Goal: Check status: Check status

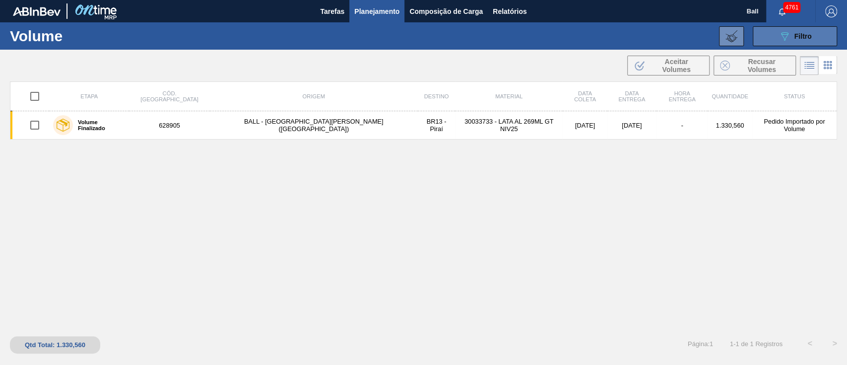
click at [787, 37] on icon "089F7B8B-B2A5-4AFE-B5C0-19BA573D28AC" at bounding box center [785, 36] width 12 height 12
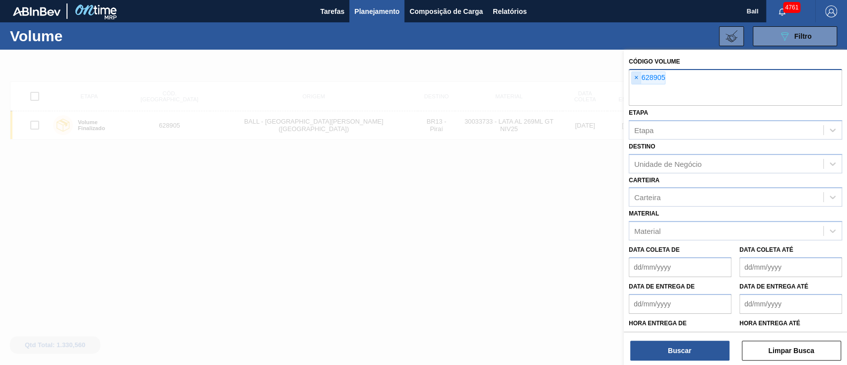
click at [636, 73] on span "×" at bounding box center [636, 78] width 9 height 12
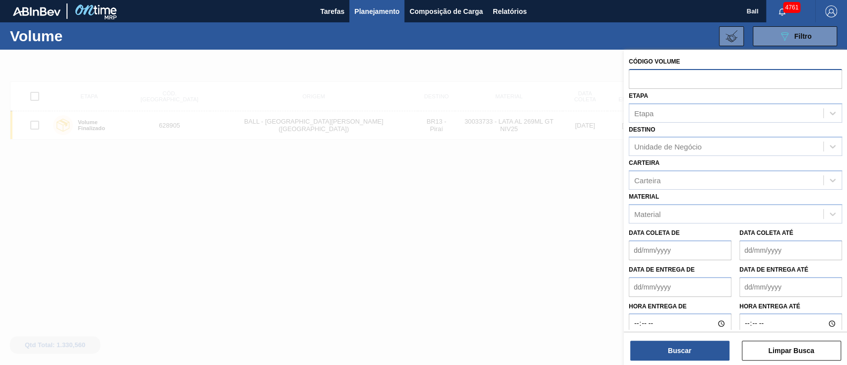
paste input "629484"
type input "629484"
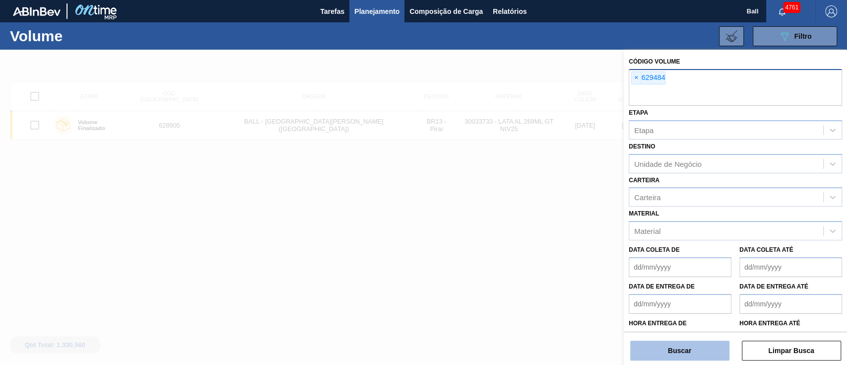
click at [687, 355] on button "Buscar" at bounding box center [679, 350] width 99 height 20
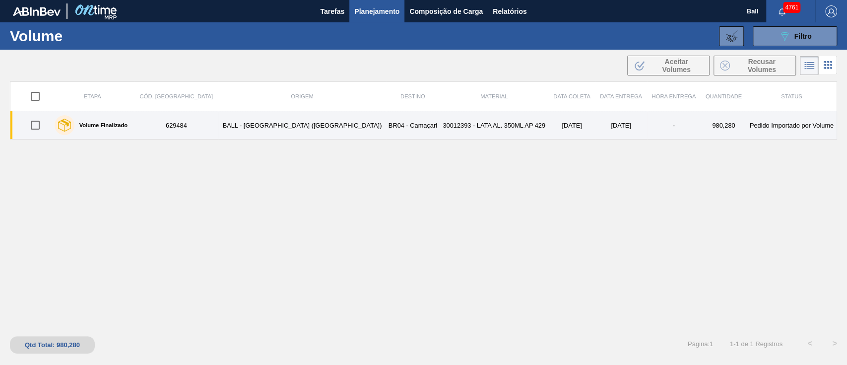
click at [238, 137] on td "BALL - [GEOGRAPHIC_DATA] ([GEOGRAPHIC_DATA])" at bounding box center [302, 125] width 168 height 28
click at [549, 117] on td "[DATE]" at bounding box center [572, 125] width 47 height 28
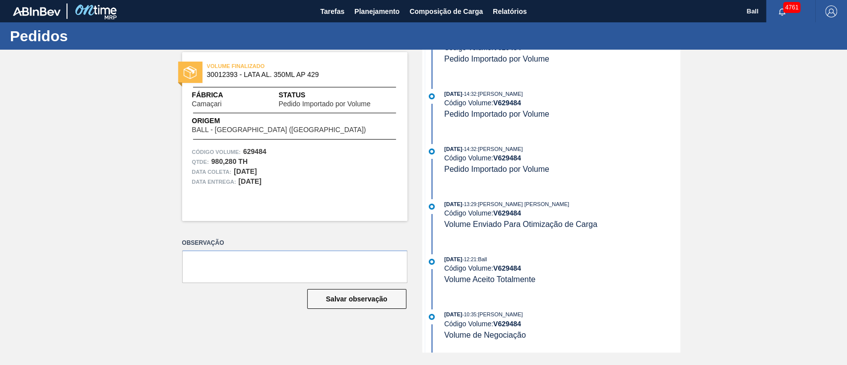
scroll to position [197, 0]
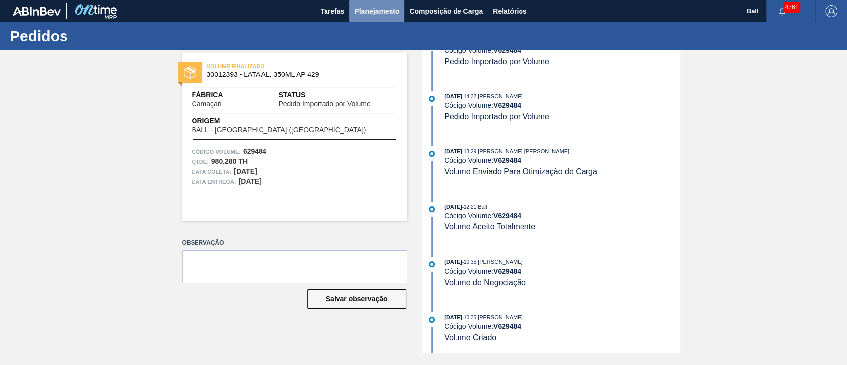
click at [374, 6] on span "Planejamento" at bounding box center [376, 11] width 45 height 12
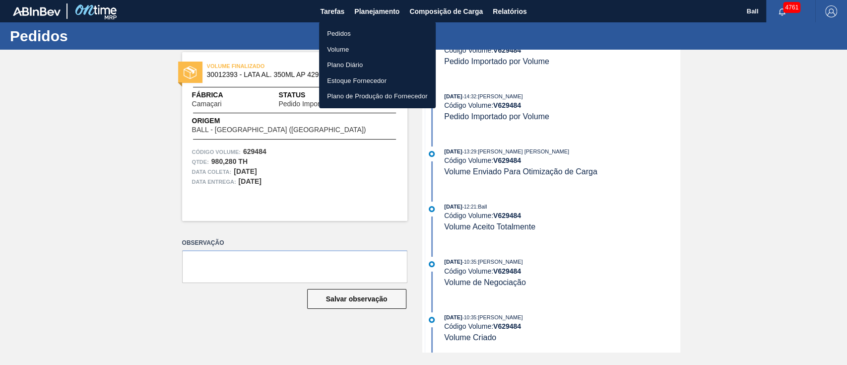
click at [346, 45] on li "Volume" at bounding box center [377, 50] width 117 height 16
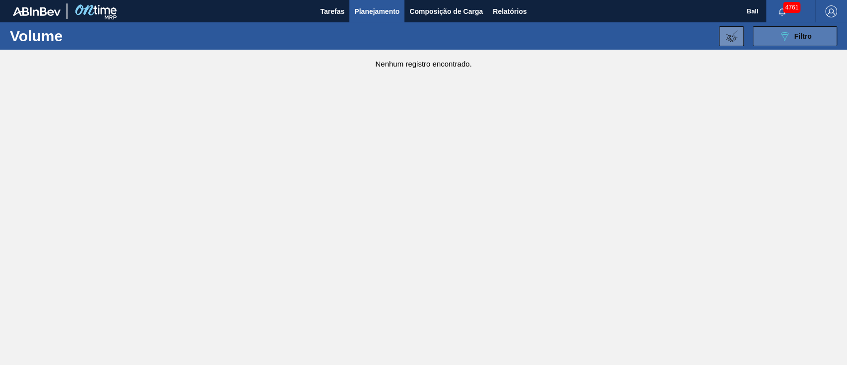
click at [794, 44] on button "089F7B8B-B2A5-4AFE-B5C0-19BA573D28AC Filtro" at bounding box center [795, 36] width 84 height 20
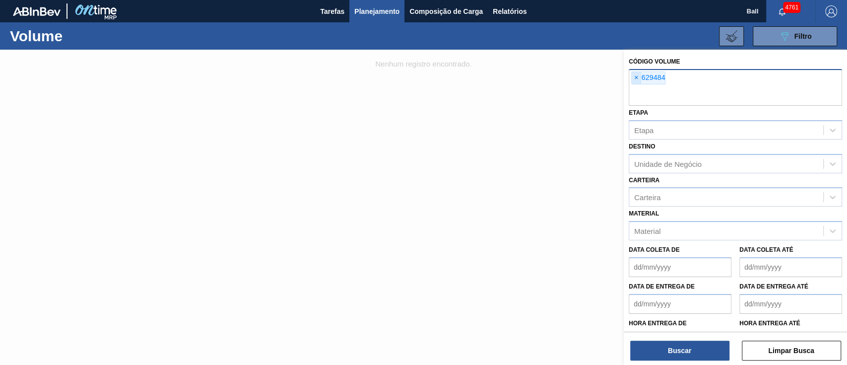
click at [639, 77] on span "×" at bounding box center [636, 78] width 9 height 12
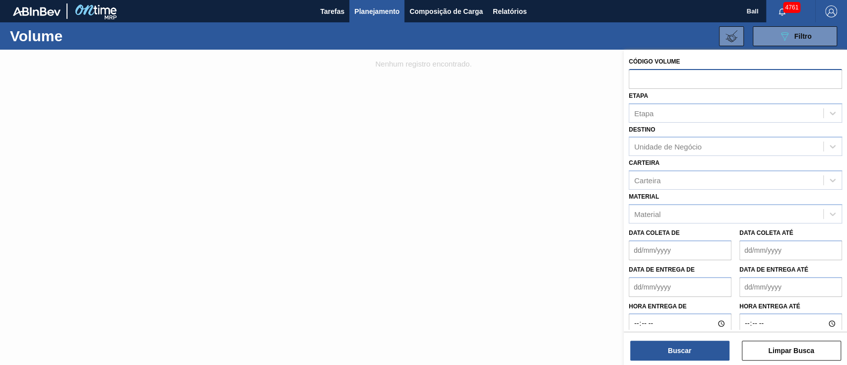
paste input "628354"
type input "628354"
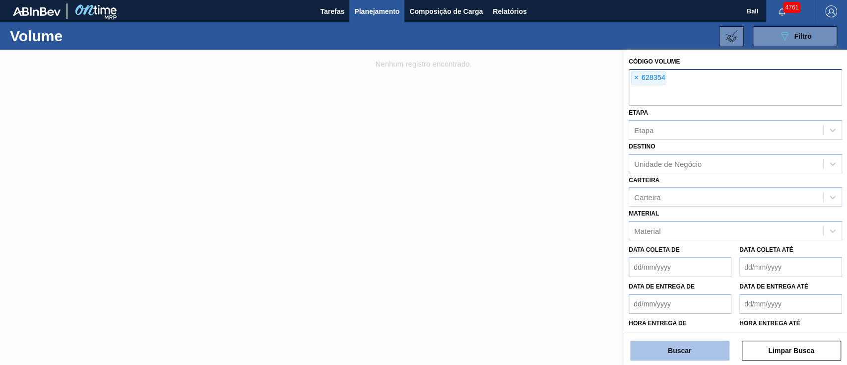
click at [678, 347] on button "Buscar" at bounding box center [679, 350] width 99 height 20
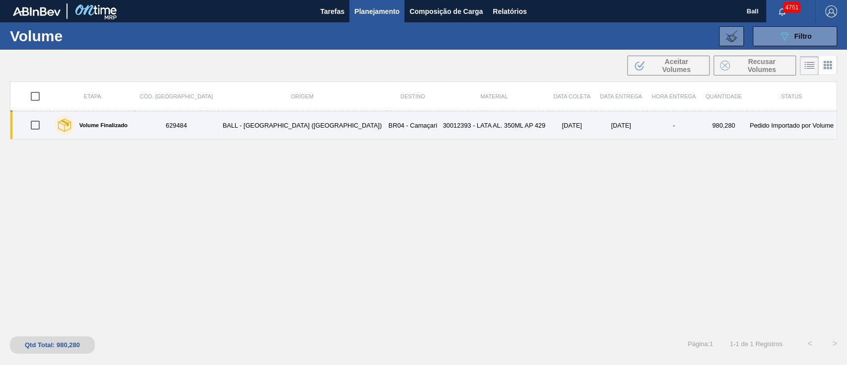
click at [440, 136] on td "30012393 - LATA AL. 350ML AP 429" at bounding box center [494, 125] width 109 height 28
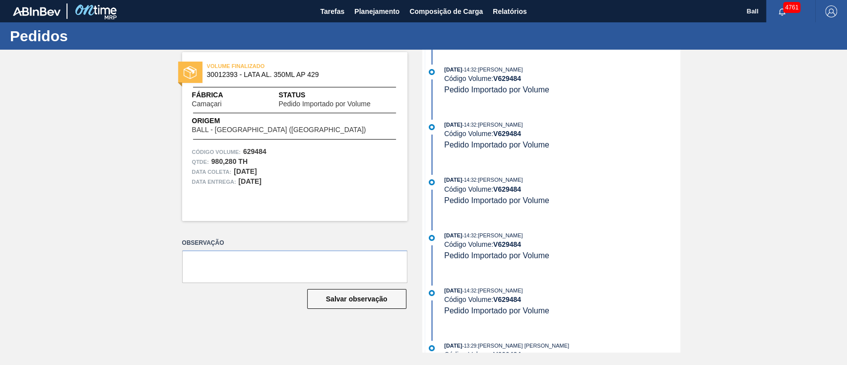
scroll to position [197, 0]
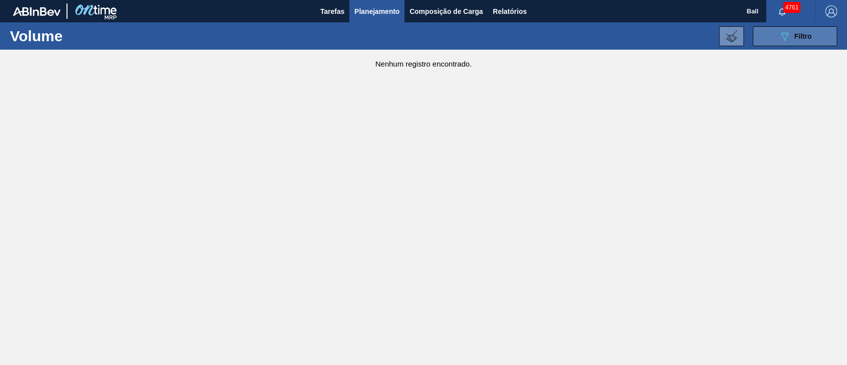
click at [792, 27] on button "089F7B8B-B2A5-4AFE-B5C0-19BA573D28AC Filtro" at bounding box center [795, 36] width 84 height 20
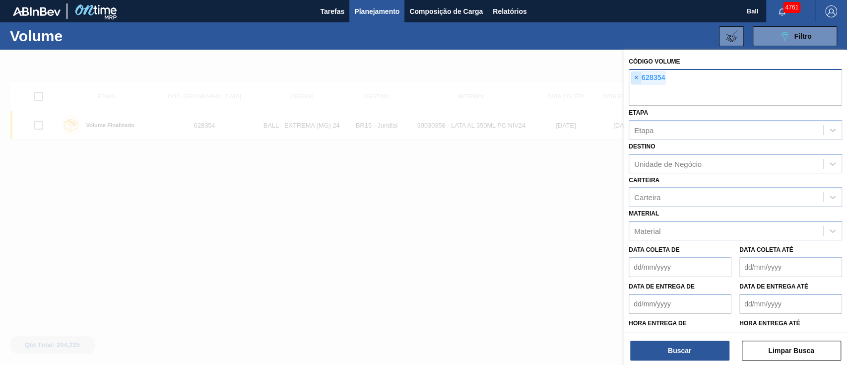
click at [639, 76] on span "×" at bounding box center [636, 78] width 9 height 12
paste input "628354"
type input "628354"
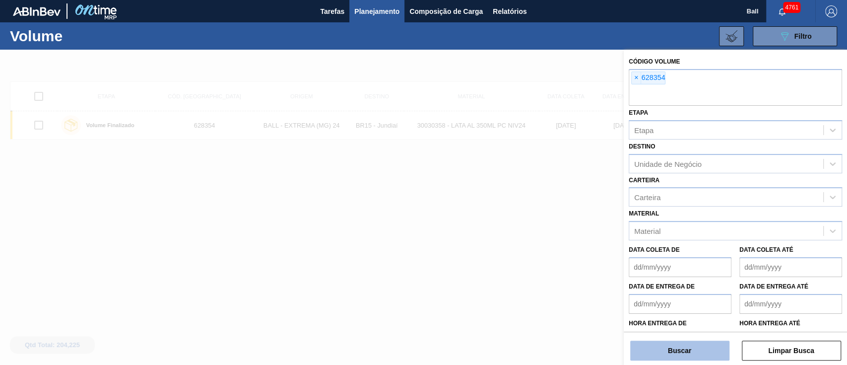
click at [699, 351] on button "Buscar" at bounding box center [679, 350] width 99 height 20
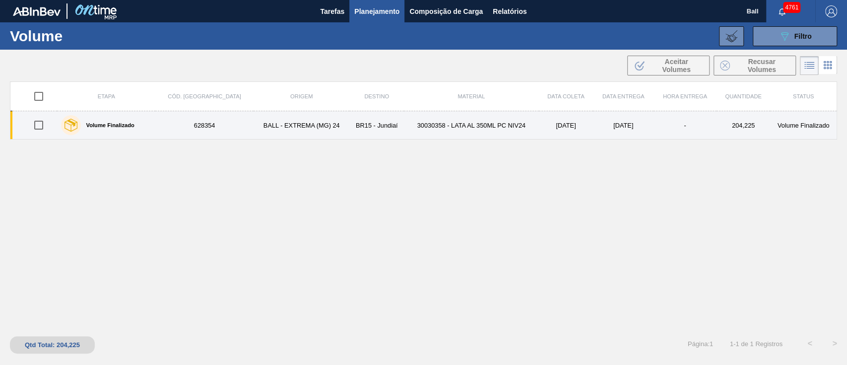
click at [261, 126] on td "BALL - EXTREMA (MG) 24" at bounding box center [302, 125] width 96 height 28
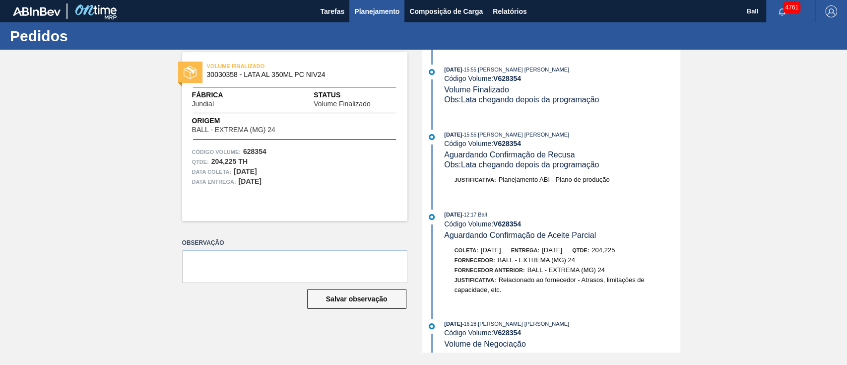
click at [399, 5] on span "Planejamento" at bounding box center [376, 11] width 45 height 12
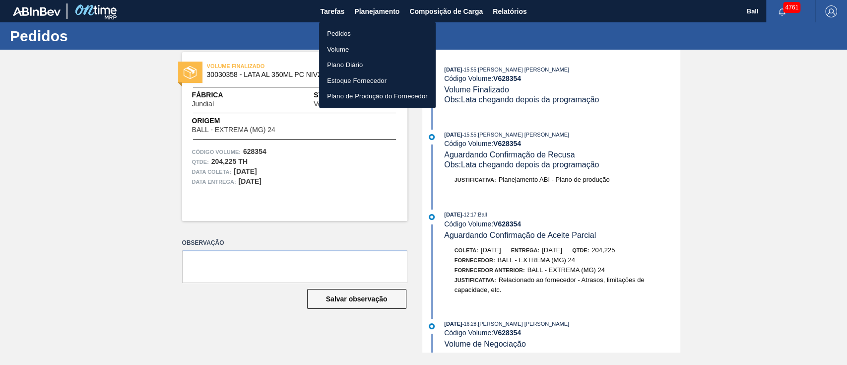
click at [342, 45] on li "Volume" at bounding box center [377, 50] width 117 height 16
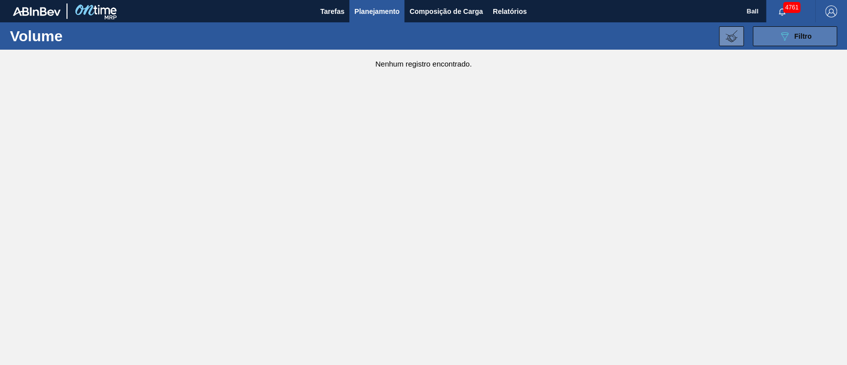
click at [813, 34] on button "089F7B8B-B2A5-4AFE-B5C0-19BA573D28AC Filtro" at bounding box center [795, 36] width 84 height 20
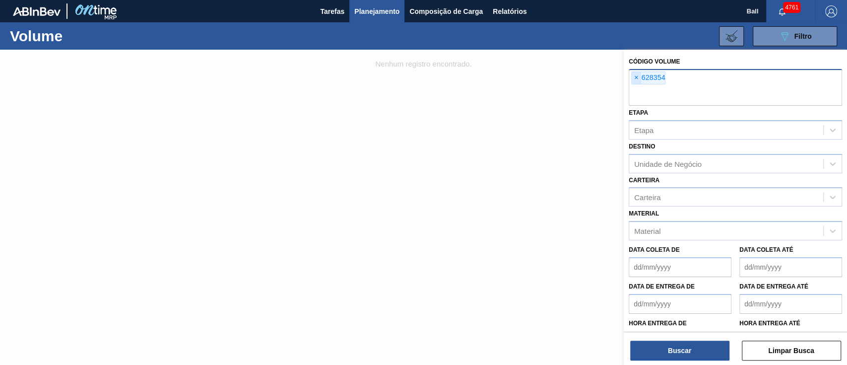
click at [633, 73] on span "×" at bounding box center [636, 78] width 9 height 12
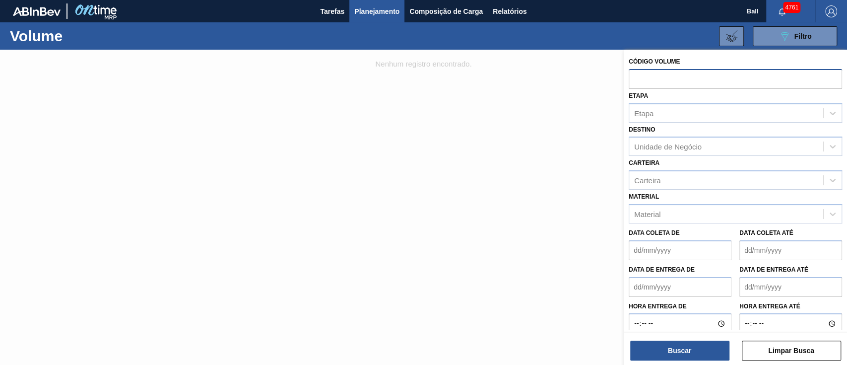
paste input "text"
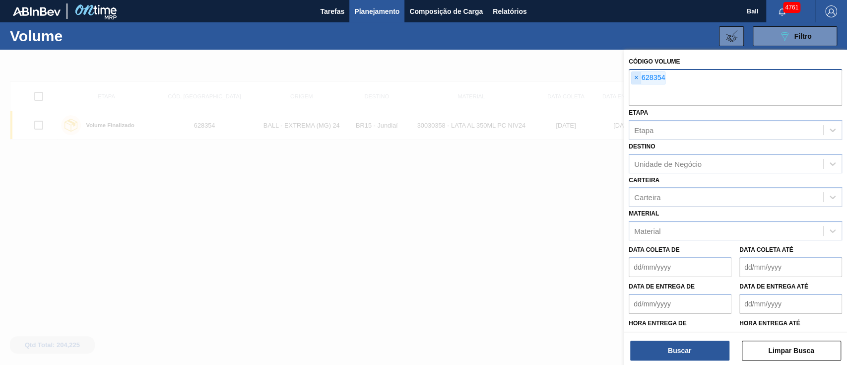
click at [634, 75] on span "×" at bounding box center [636, 78] width 9 height 12
paste input "text"
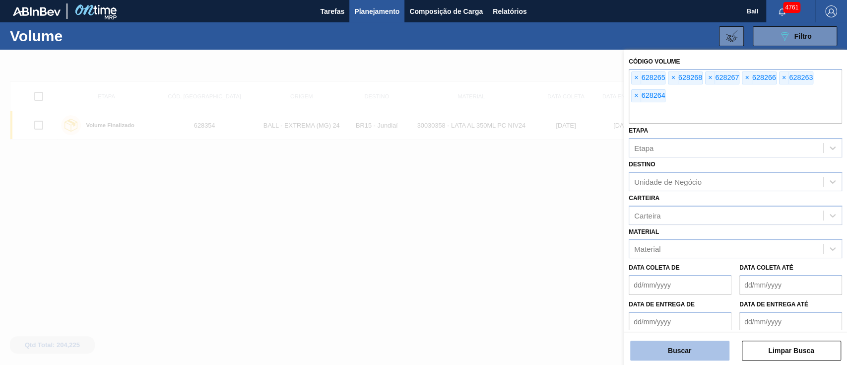
click at [711, 354] on button "Buscar" at bounding box center [679, 350] width 99 height 20
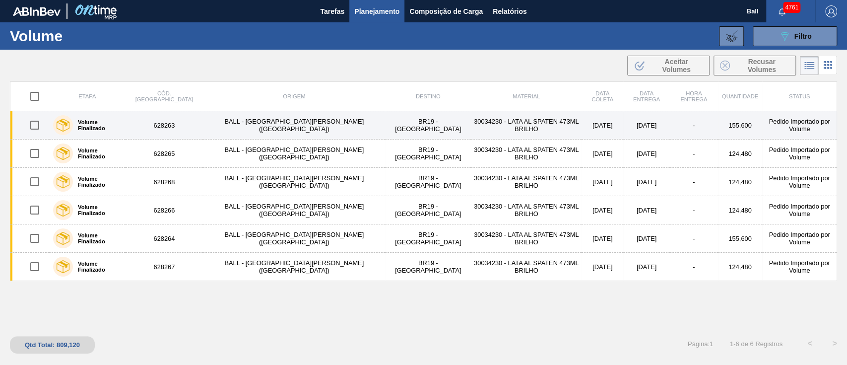
click at [489, 133] on td "30034230 - LATA AL SPATEN 473ML BRILHO" at bounding box center [526, 125] width 111 height 28
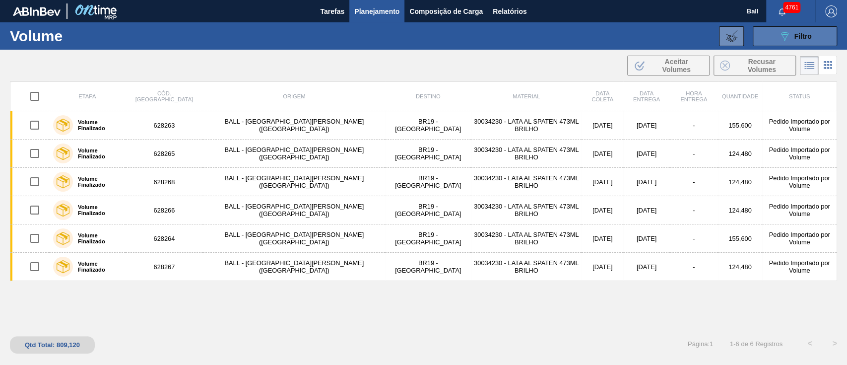
click at [775, 32] on button "089F7B8B-B2A5-4AFE-B5C0-19BA573D28AC Filtro" at bounding box center [795, 36] width 84 height 20
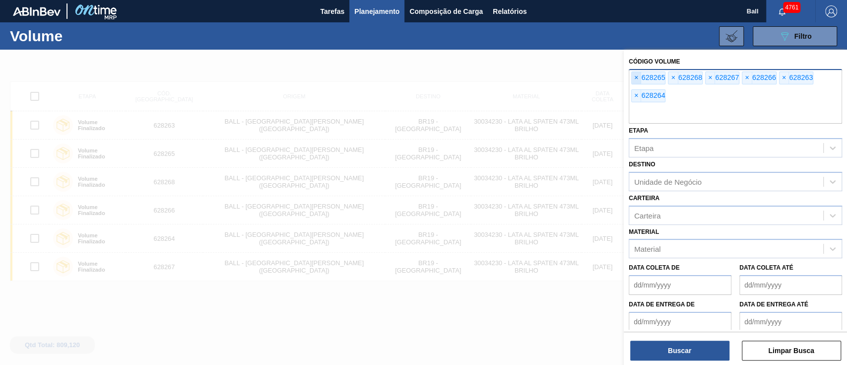
click at [634, 81] on span "×" at bounding box center [636, 78] width 9 height 12
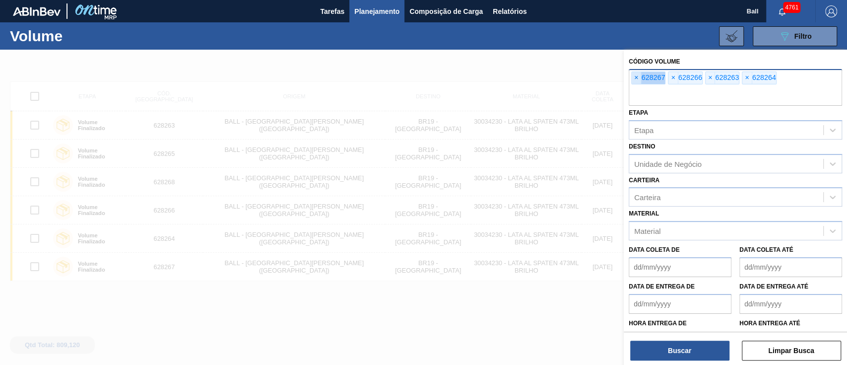
click at [634, 81] on span "×" at bounding box center [636, 78] width 9 height 12
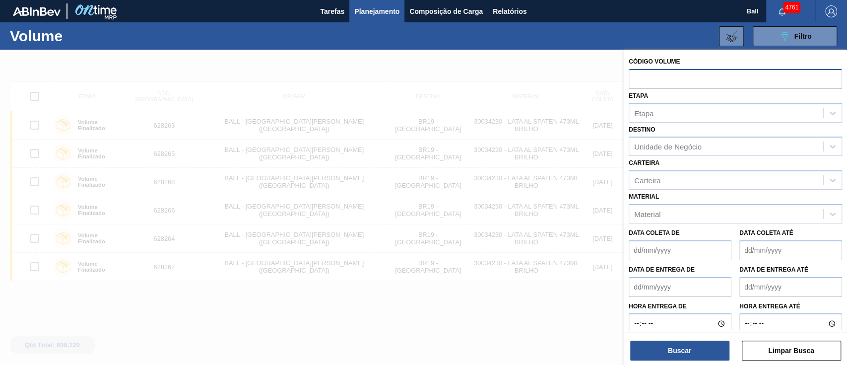
click at [634, 81] on input "text" at bounding box center [735, 78] width 213 height 19
paste input "628075"
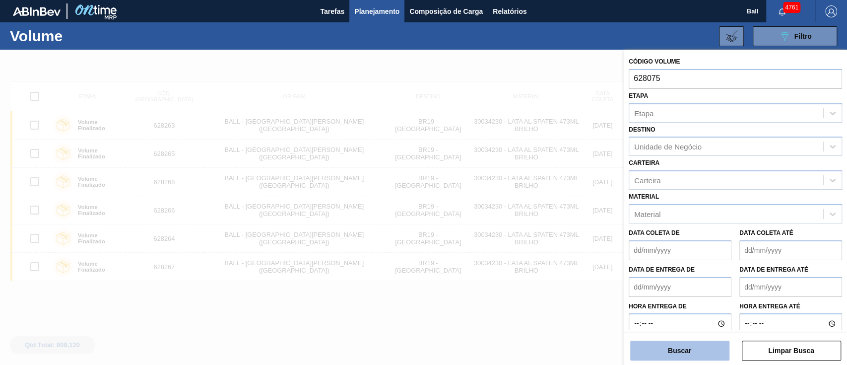
type input "628075"
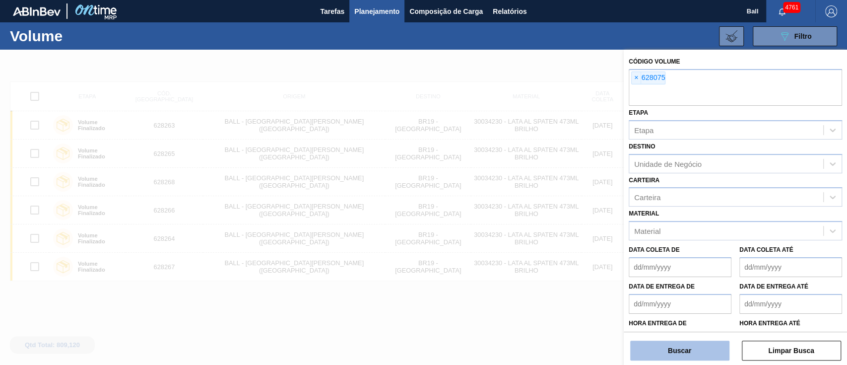
click at [694, 345] on button "Buscar" at bounding box center [679, 350] width 99 height 20
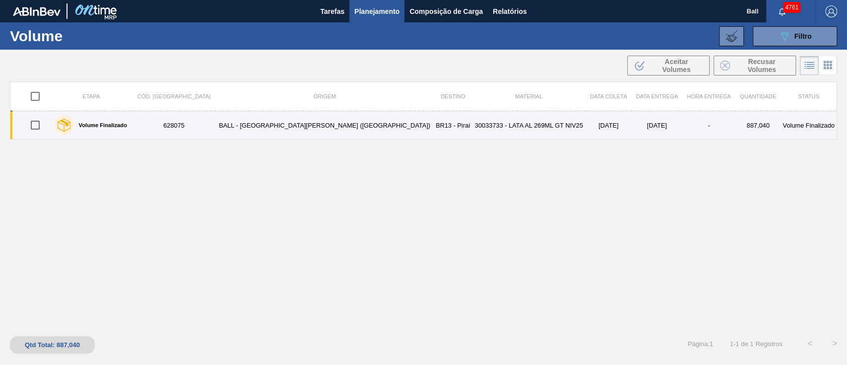
click at [495, 129] on td "30033733 - LATA AL 269ML GT NIV25" at bounding box center [529, 125] width 114 height 28
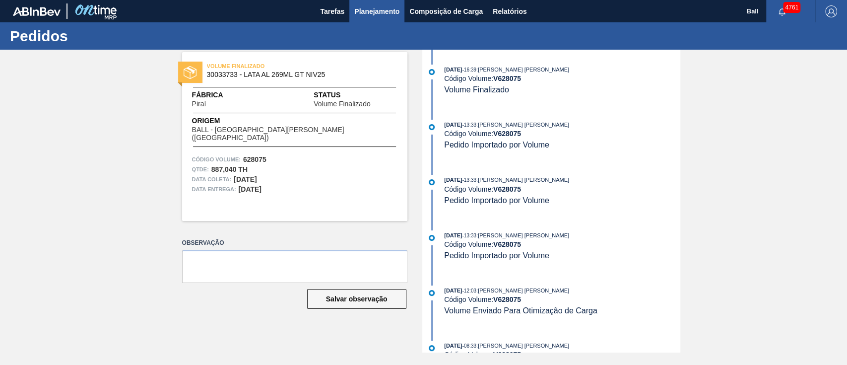
click at [379, 12] on span "Planejamento" at bounding box center [376, 11] width 45 height 12
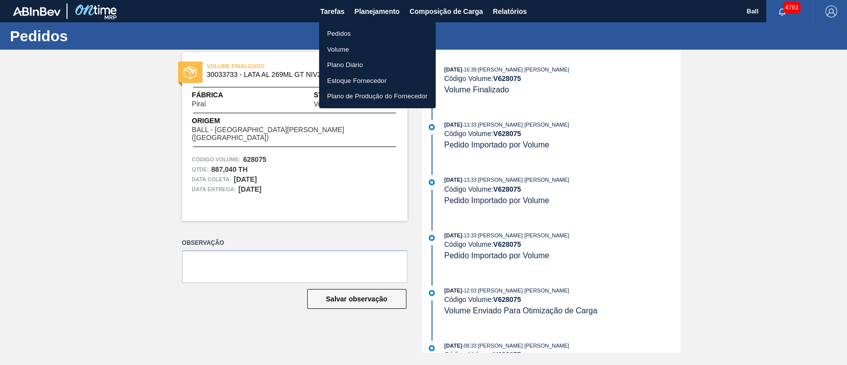
click at [342, 33] on li "Pedidos" at bounding box center [377, 34] width 117 height 16
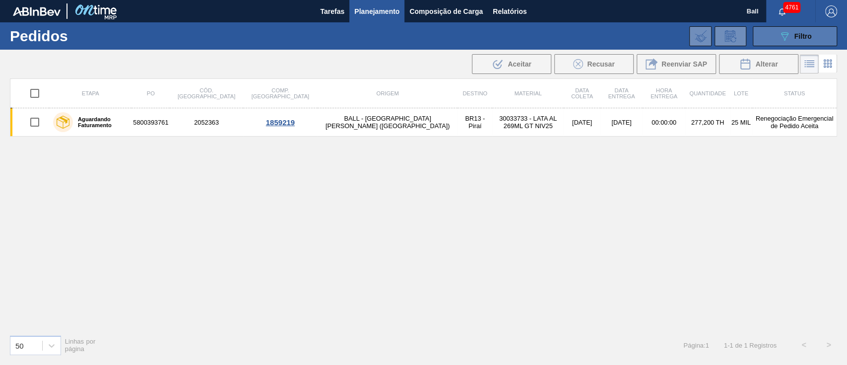
click at [781, 33] on icon "089F7B8B-B2A5-4AFE-B5C0-19BA573D28AC" at bounding box center [785, 36] width 12 height 12
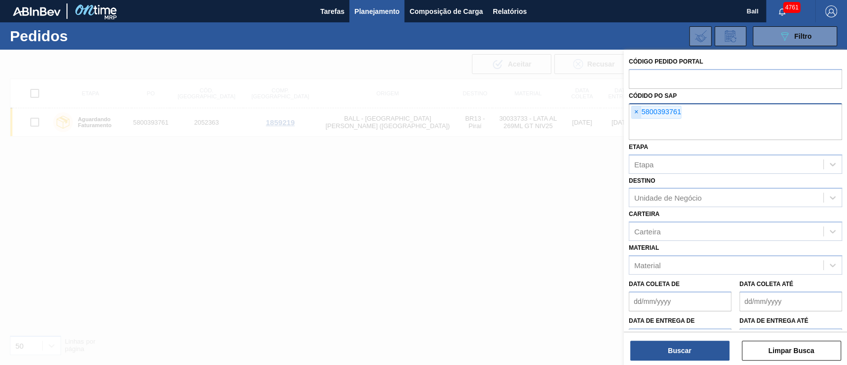
click at [634, 109] on span "×" at bounding box center [636, 112] width 9 height 12
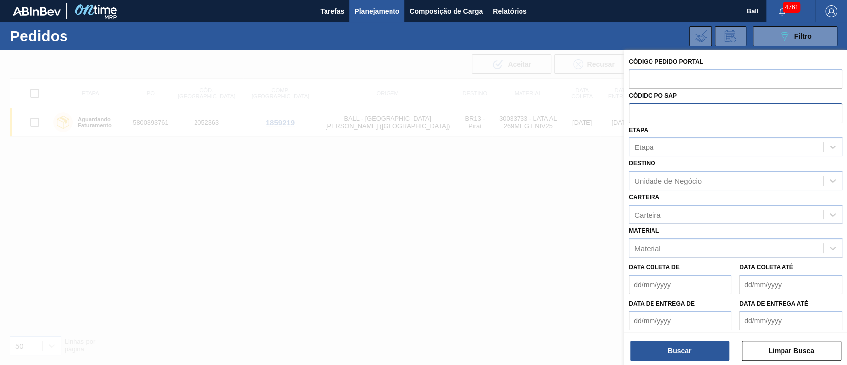
paste input "628364"
type input "628364"
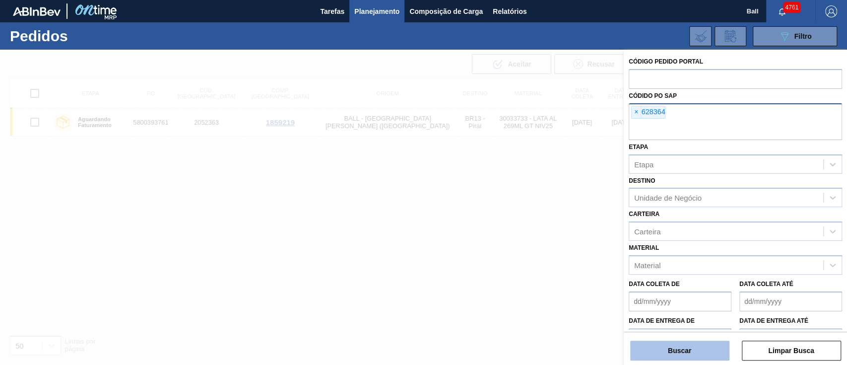
click at [701, 344] on button "Buscar" at bounding box center [679, 350] width 99 height 20
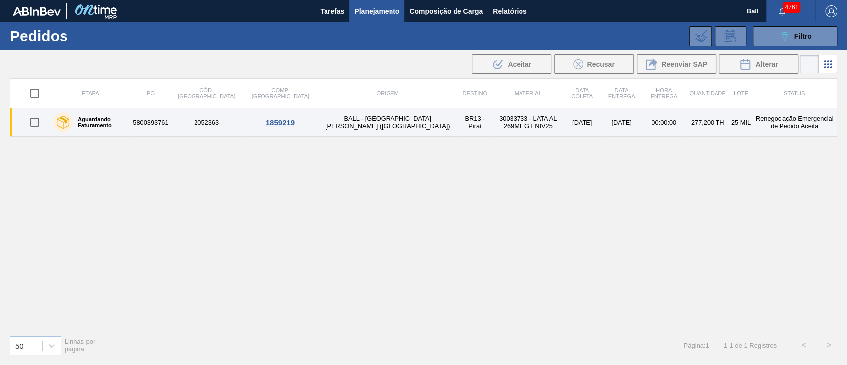
click at [492, 132] on td "30033733 - LATA AL 269ML GT NIV25" at bounding box center [527, 122] width 71 height 28
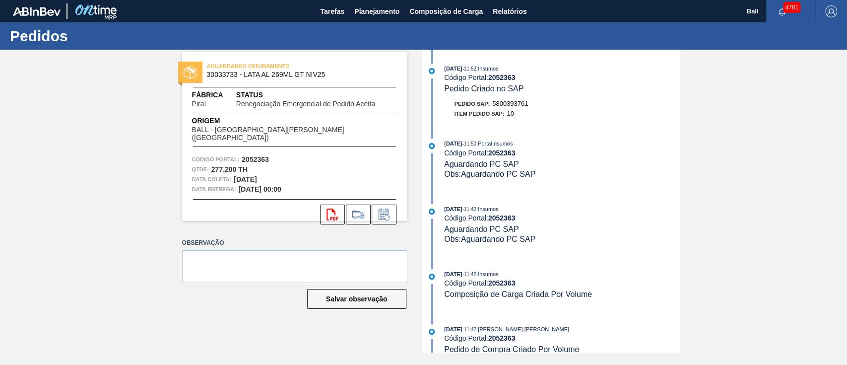
scroll to position [437, 0]
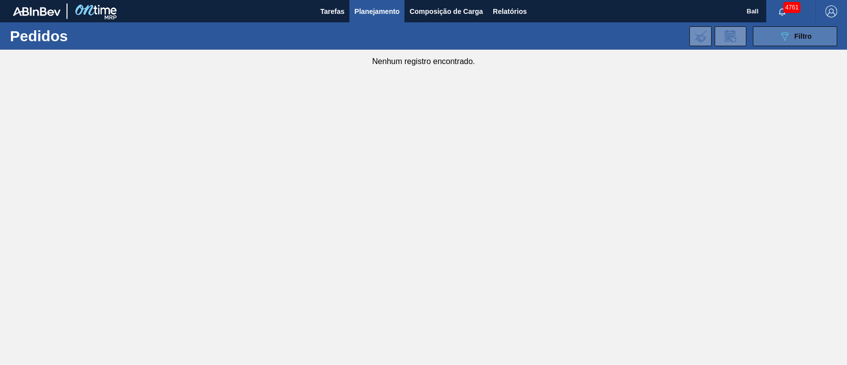
click at [787, 42] on button "089F7B8B-B2A5-4AFE-B5C0-19BA573D28AC Filtro" at bounding box center [795, 36] width 84 height 20
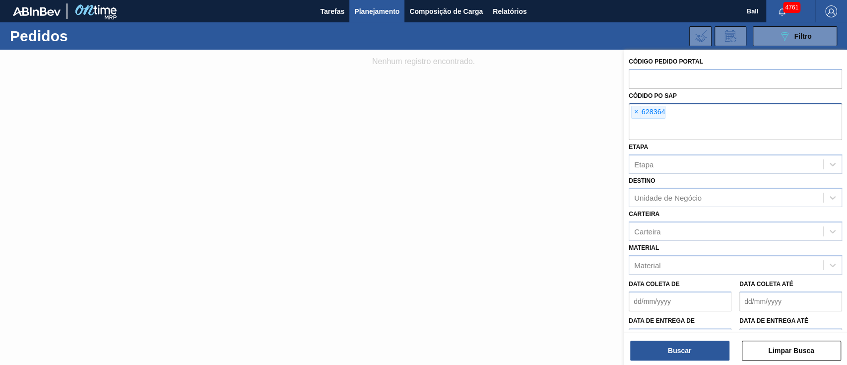
click at [635, 112] on span "×" at bounding box center [636, 112] width 9 height 12
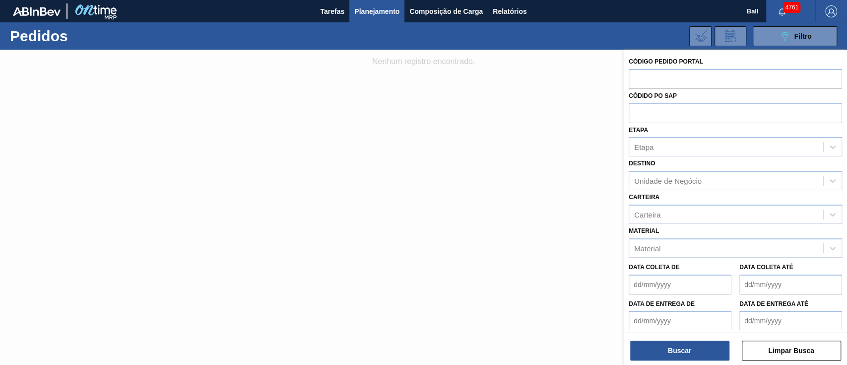
paste input "628364"
type input "628364"
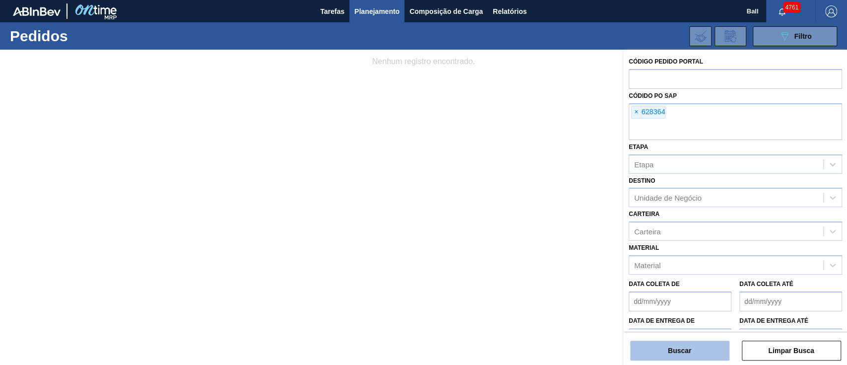
click at [710, 355] on button "Buscar" at bounding box center [679, 350] width 99 height 20
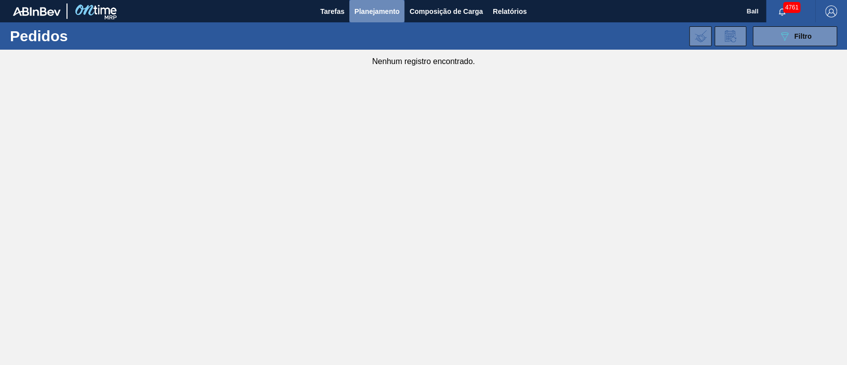
click at [376, 1] on button "Planejamento" at bounding box center [376, 11] width 55 height 22
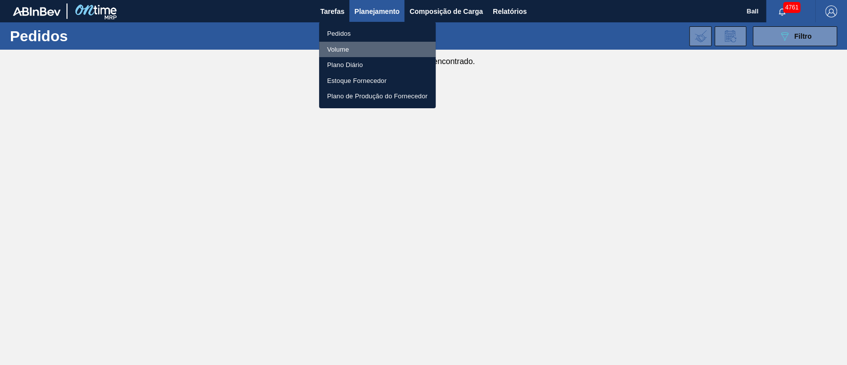
click at [336, 54] on li "Volume" at bounding box center [377, 50] width 117 height 16
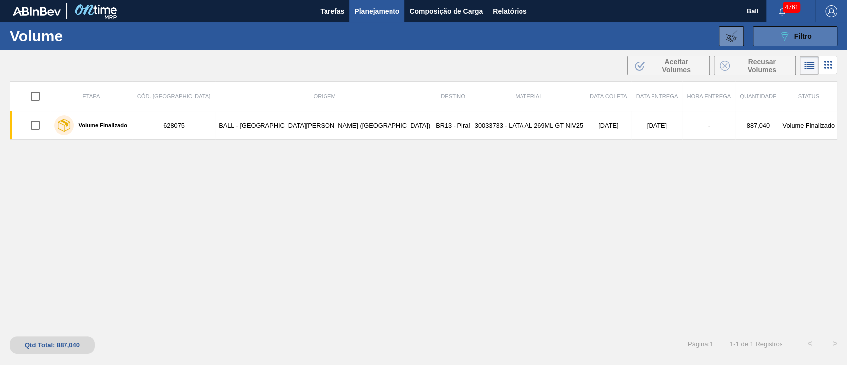
click at [803, 42] on button "089F7B8B-B2A5-4AFE-B5C0-19BA573D28AC Filtro" at bounding box center [795, 36] width 84 height 20
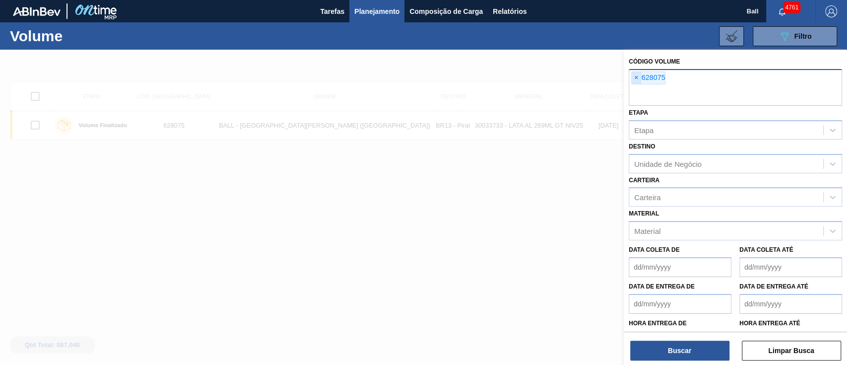
click at [636, 81] on span "×" at bounding box center [636, 78] width 9 height 12
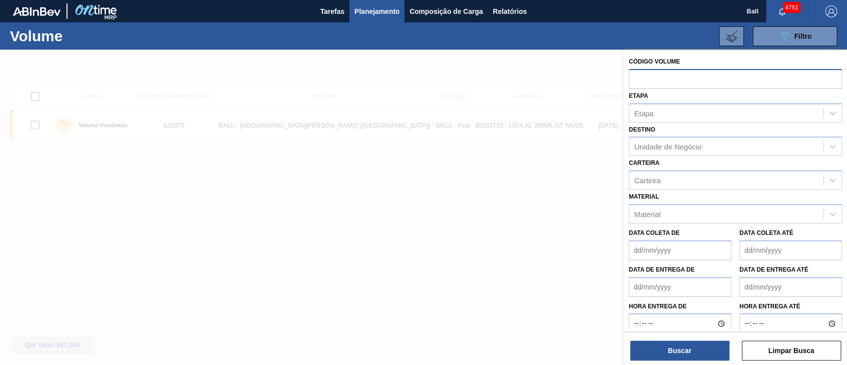
paste input "628364"
type input "628364"
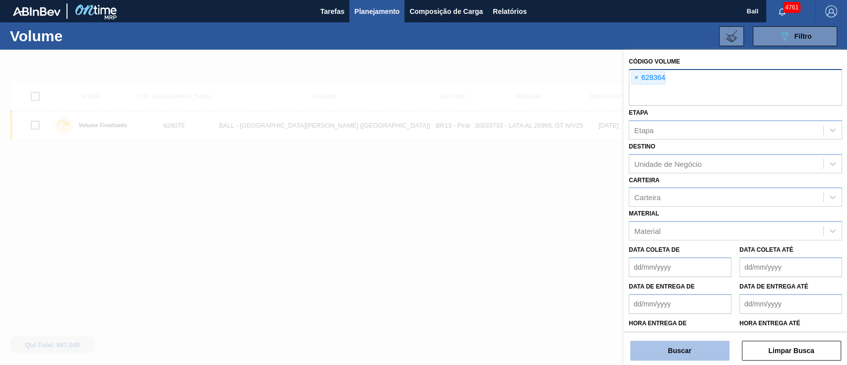
click at [692, 351] on button "Buscar" at bounding box center [679, 350] width 99 height 20
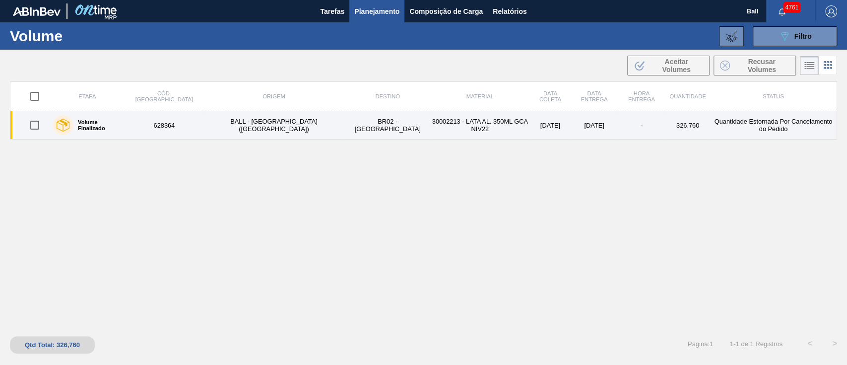
click at [430, 120] on td "30002213 - LATA AL. 350ML GCA NIV22" at bounding box center [479, 125] width 99 height 28
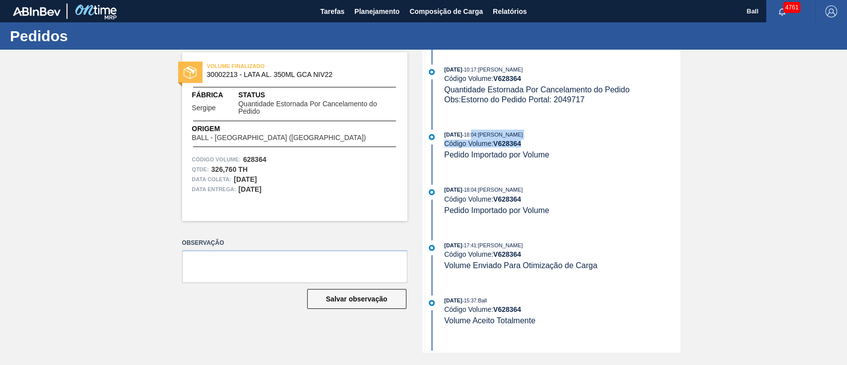
drag, startPoint x: 562, startPoint y: 160, endPoint x: 489, endPoint y: 148, distance: 74.4
click at [480, 134] on div "[DATE] 18:04 : [PERSON_NAME] Código Volume: V 628364 Pedido Importado por Volume" at bounding box center [562, 145] width 236 height 30
